Goal: Book appointment/travel/reservation

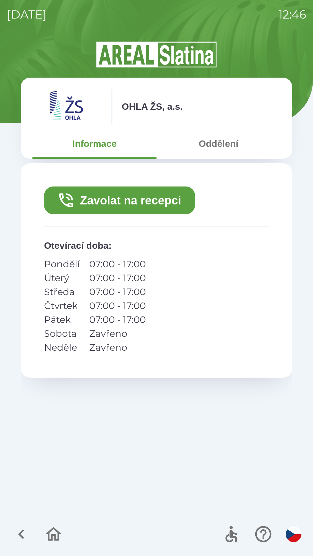
click at [210, 140] on button "Oddělení" at bounding box center [218, 143] width 124 height 21
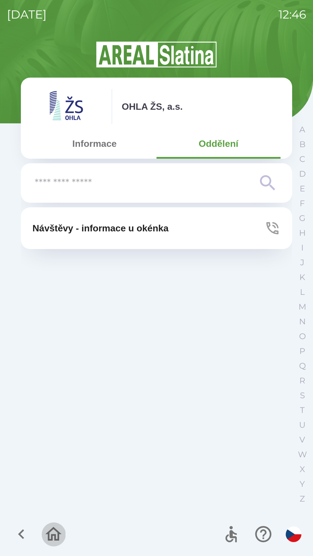
click at [52, 532] on icon "button" at bounding box center [53, 533] width 19 height 19
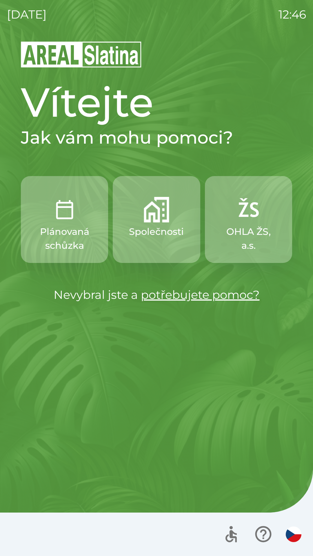
click at [62, 232] on p "Plánovaná schůzka" at bounding box center [64, 239] width 59 height 28
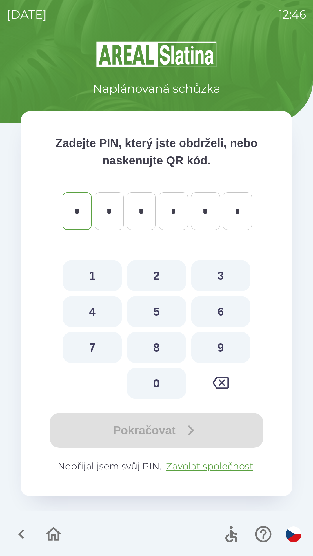
click at [21, 531] on icon "button" at bounding box center [21, 534] width 6 height 10
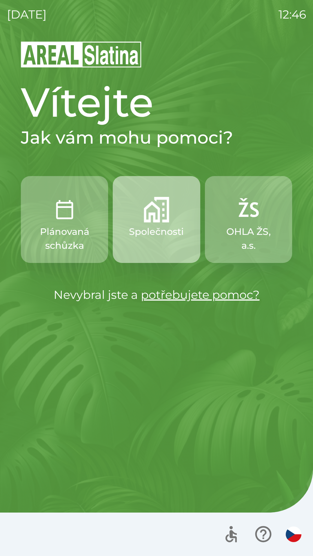
click at [148, 231] on p "Společnosti" at bounding box center [156, 232] width 55 height 14
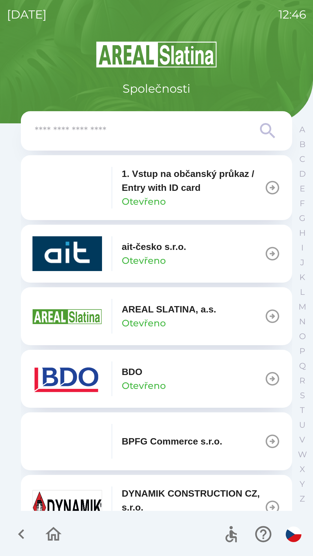
click at [147, 182] on p "1. Vstup na občanský průkaz / Entry with ID card" at bounding box center [193, 181] width 142 height 28
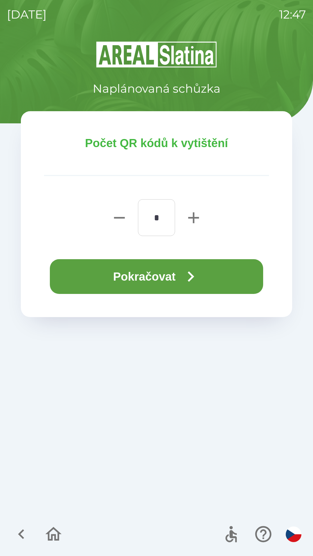
click at [127, 277] on button "Pokračovat" at bounding box center [156, 276] width 213 height 35
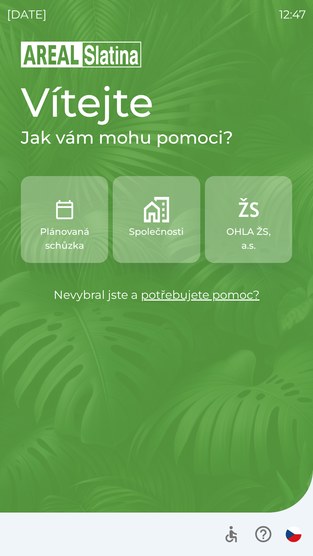
click at [254, 212] on img "button" at bounding box center [247, 209] width 25 height 25
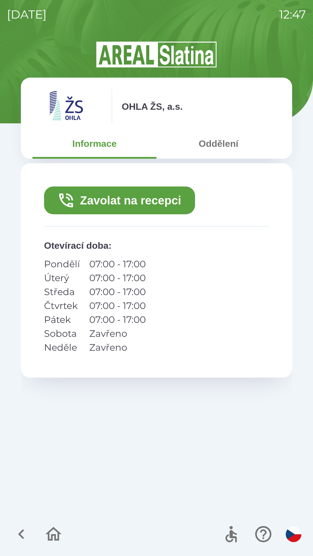
click at [130, 190] on button "Zavolat na recepci" at bounding box center [119, 200] width 151 height 28
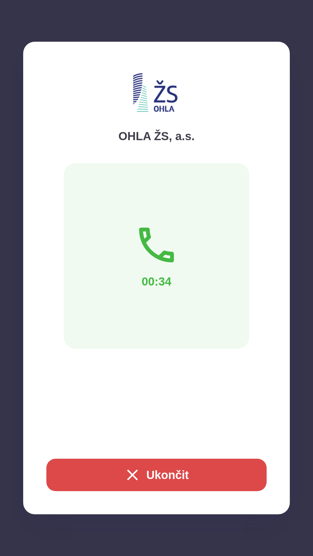
click at [150, 471] on button "Ukončit" at bounding box center [156, 474] width 220 height 32
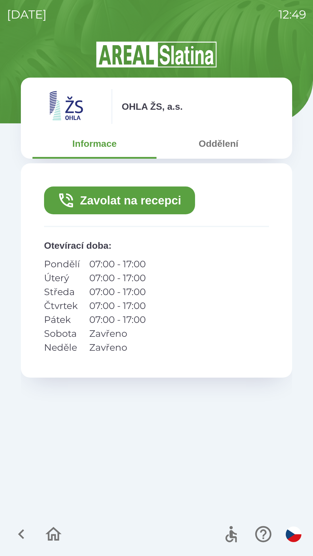
click at [57, 531] on icon "button" at bounding box center [53, 534] width 16 height 14
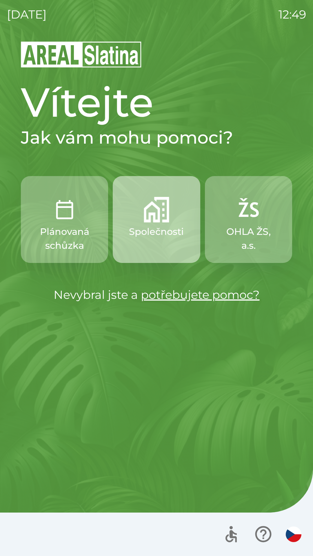
click at [157, 208] on img "button" at bounding box center [156, 209] width 25 height 25
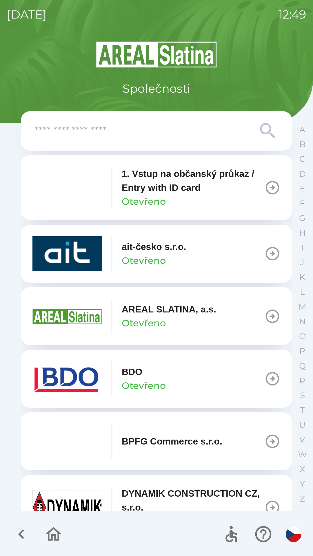
click at [148, 182] on p "1. Vstup na občanský průkaz / Entry with ID card" at bounding box center [193, 181] width 142 height 28
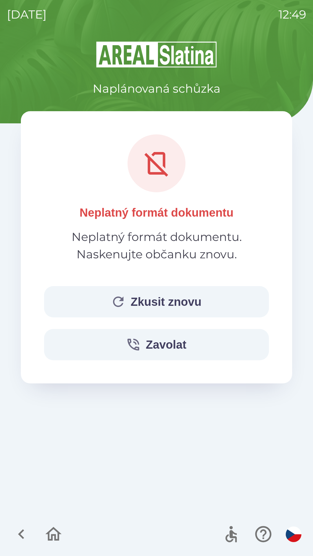
click at [144, 303] on button "Zkusit znovu" at bounding box center [156, 301] width 225 height 31
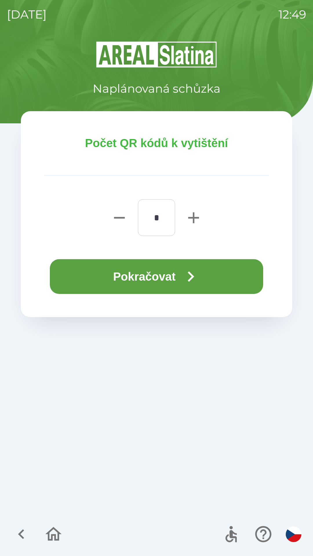
click at [159, 273] on button "Pokračovat" at bounding box center [156, 276] width 213 height 35
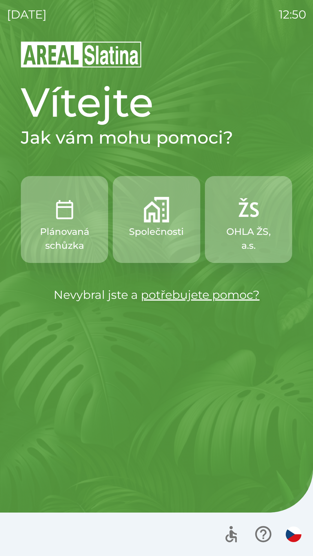
click at [53, 231] on p "Plánovaná schůzka" at bounding box center [64, 239] width 59 height 28
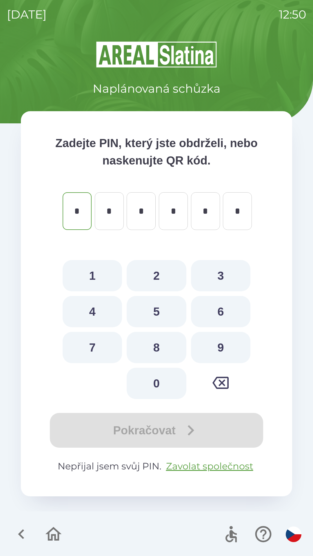
click at [27, 530] on icon "button" at bounding box center [21, 533] width 19 height 19
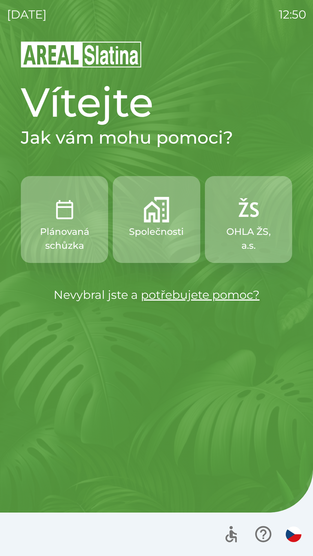
click at [150, 226] on p "Společnosti" at bounding box center [156, 232] width 55 height 14
